Goal: Task Accomplishment & Management: Use online tool/utility

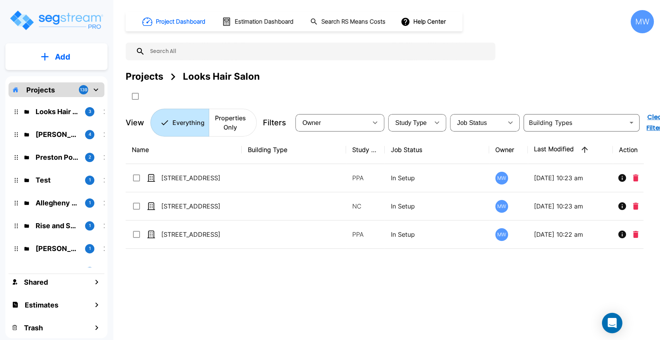
click at [614, 318] on icon "Open Intercom Messenger" at bounding box center [612, 323] width 10 height 10
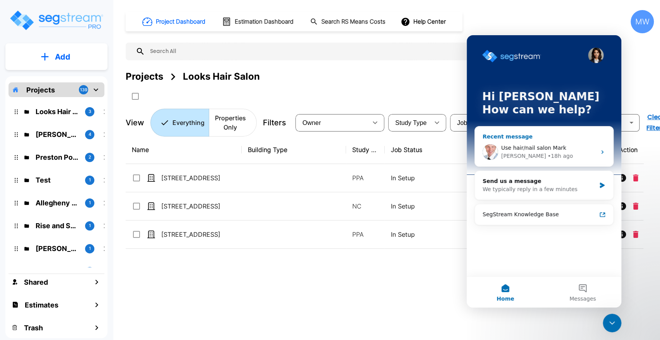
click at [523, 146] on span "Use hair/nail salon Mark" at bounding box center [533, 148] width 65 height 6
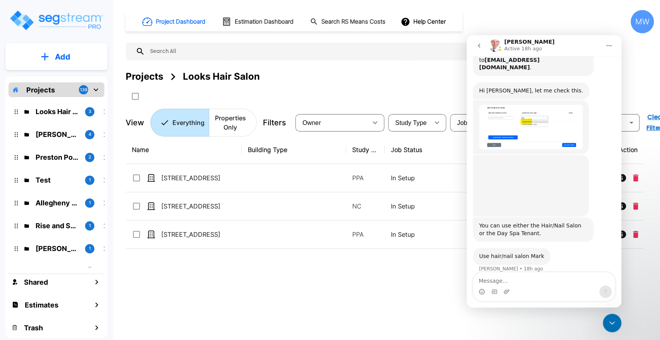
scroll to position [193, 0]
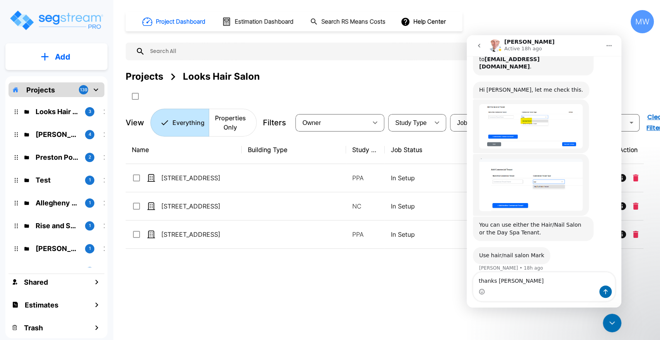
type textarea "thanks richard!"
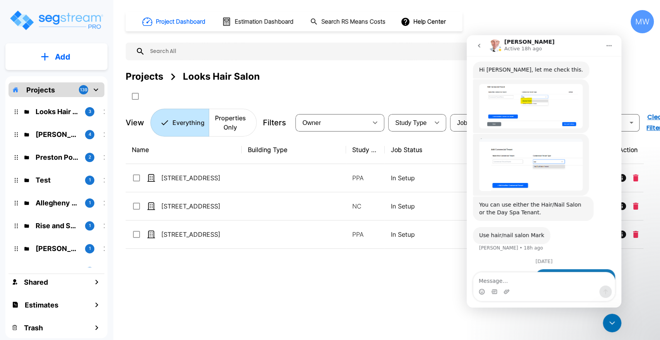
scroll to position [237, 0]
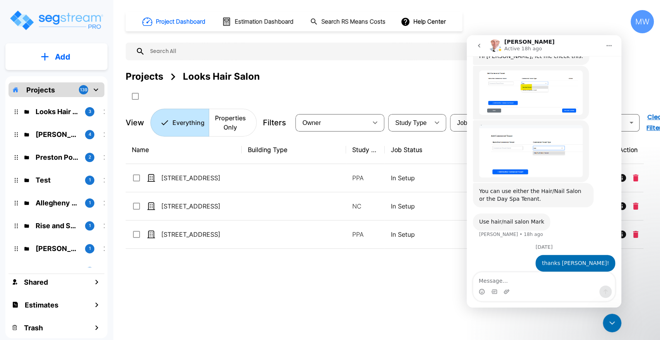
click at [608, 326] on icon "Close Intercom Messenger" at bounding box center [611, 322] width 9 height 9
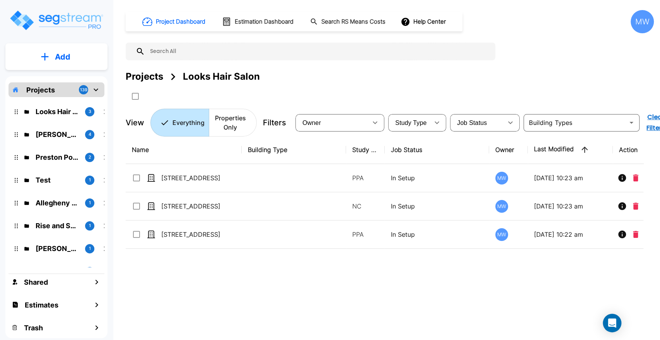
click at [80, 69] on div "Add" at bounding box center [56, 56] width 102 height 27
click at [56, 54] on p "Add" at bounding box center [62, 57] width 15 height 12
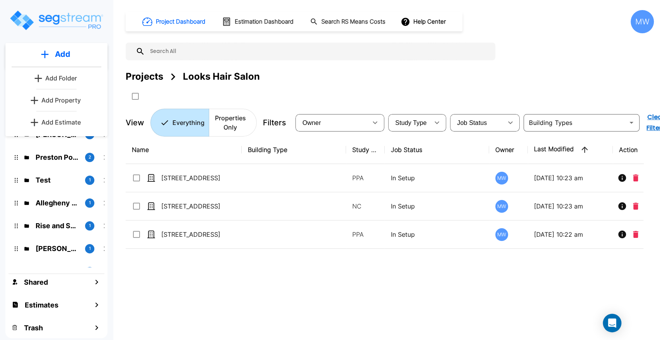
click at [68, 124] on p "Add Estimate" at bounding box center [60, 121] width 39 height 9
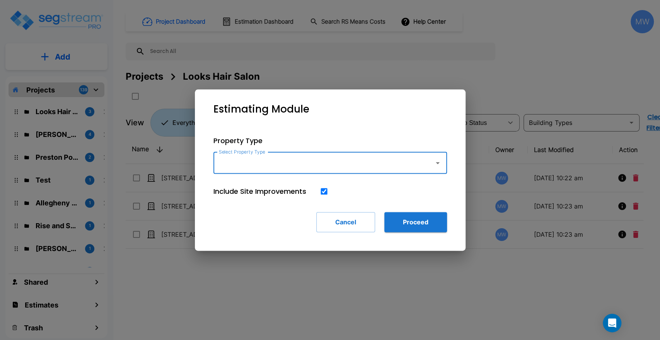
click at [313, 165] on input "Select Property Type" at bounding box center [322, 162] width 210 height 15
click at [303, 185] on li "Single Family Home" at bounding box center [329, 184] width 233 height 14
type input "Single Family Home"
click at [413, 222] on button "Proceed" at bounding box center [415, 222] width 63 height 20
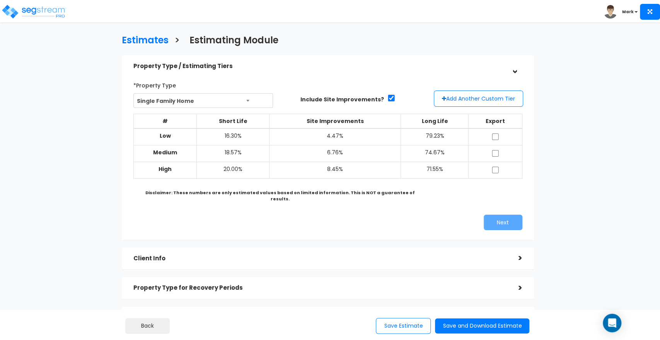
click at [630, 12] on b "Mark" at bounding box center [628, 12] width 12 height 6
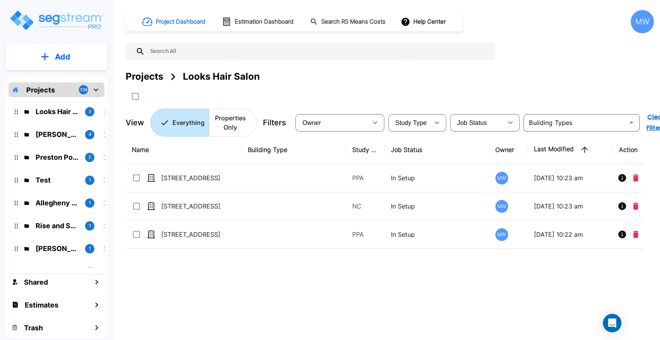
click at [643, 29] on div "MW" at bounding box center [641, 21] width 23 height 23
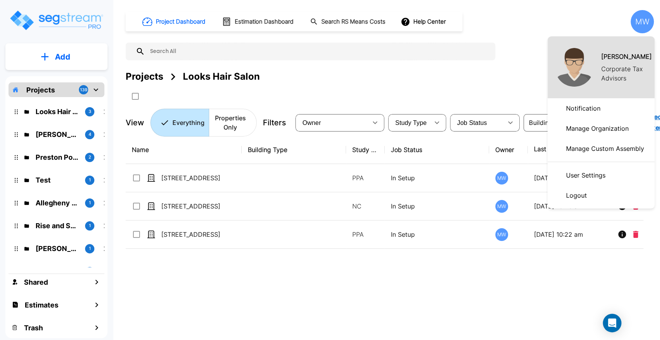
click at [582, 194] on p "Logout" at bounding box center [576, 194] width 27 height 15
